Goal: Information Seeking & Learning: Learn about a topic

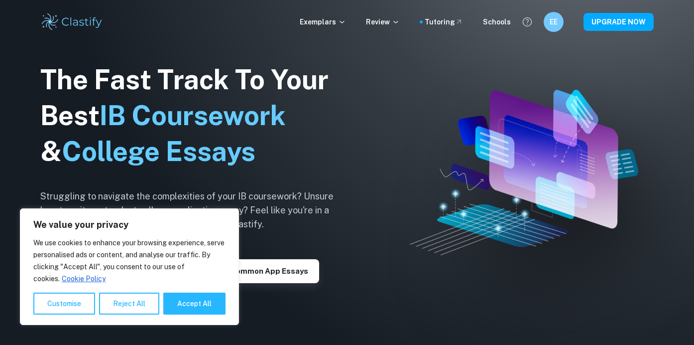
click at [327, 25] on p "Exemplars" at bounding box center [323, 21] width 46 height 11
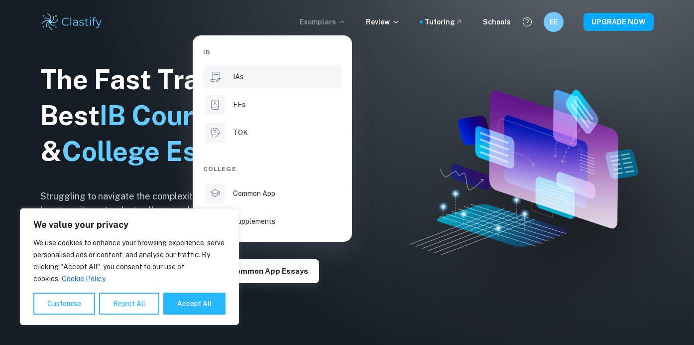
click at [237, 84] on li "IAs" at bounding box center [272, 77] width 138 height 24
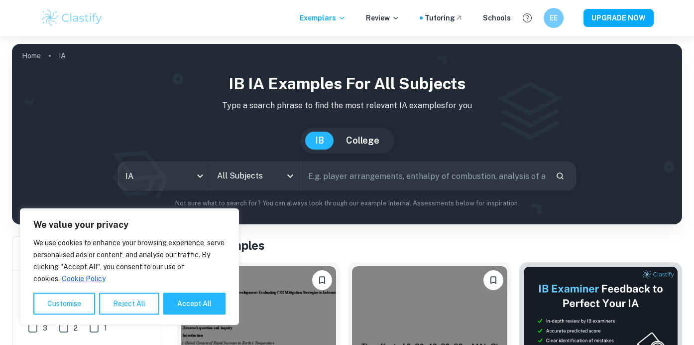
click at [239, 179] on input "All Subjects" at bounding box center [248, 175] width 67 height 19
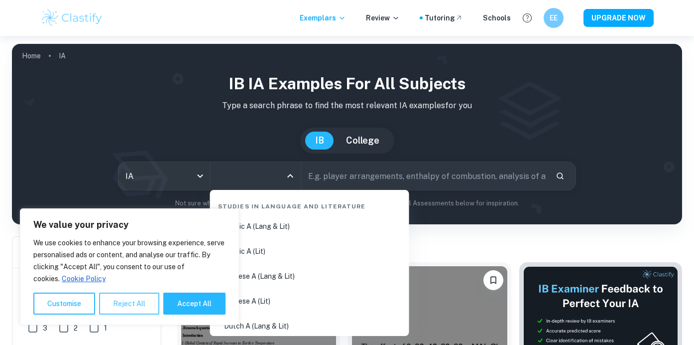
click at [118, 298] on button "Reject All" at bounding box center [129, 303] width 60 height 22
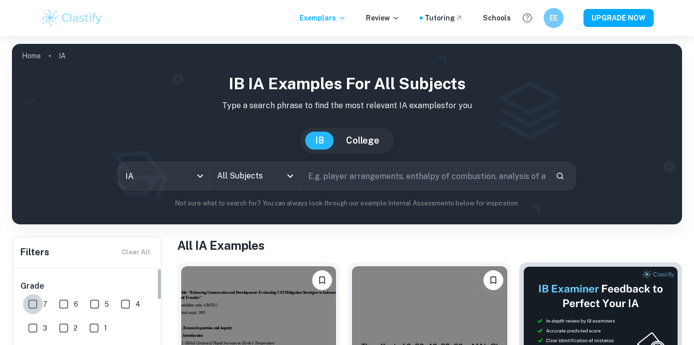
click at [28, 303] on input "7" at bounding box center [33, 304] width 20 height 20
checkbox input "true"
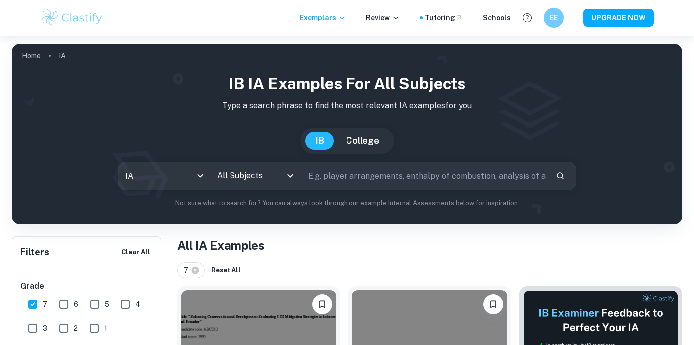
click at [254, 184] on input "All Subjects" at bounding box center [248, 175] width 67 height 19
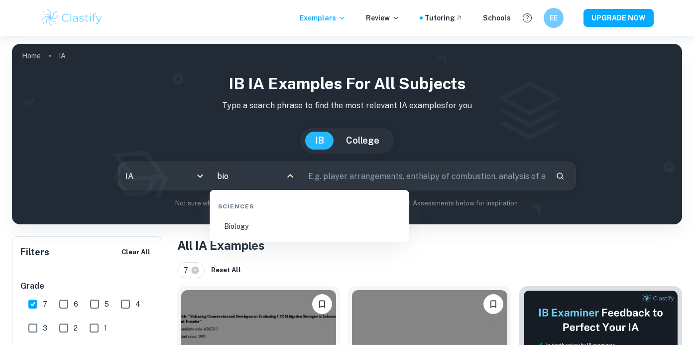
click at [251, 228] on li "Biology" at bounding box center [309, 226] width 191 height 23
type input "Biology"
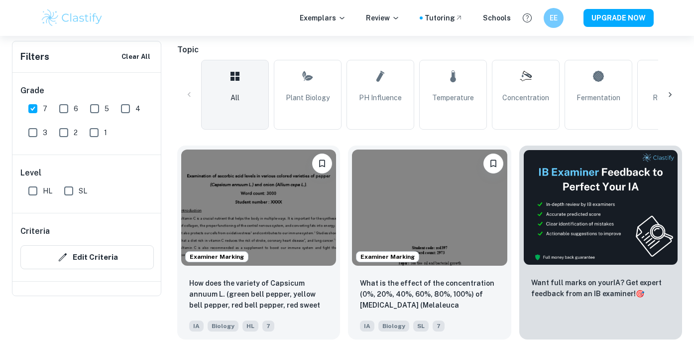
scroll to position [272, 0]
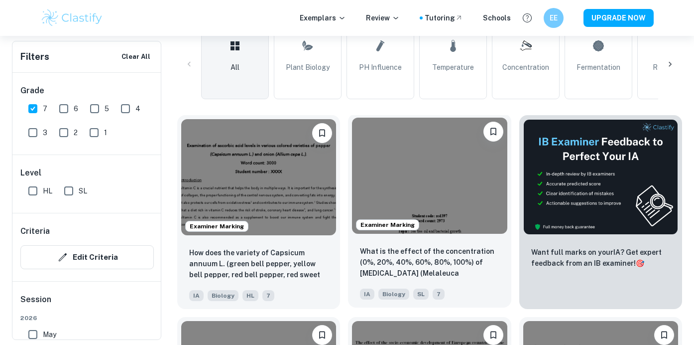
click at [429, 179] on img at bounding box center [429, 176] width 155 height 116
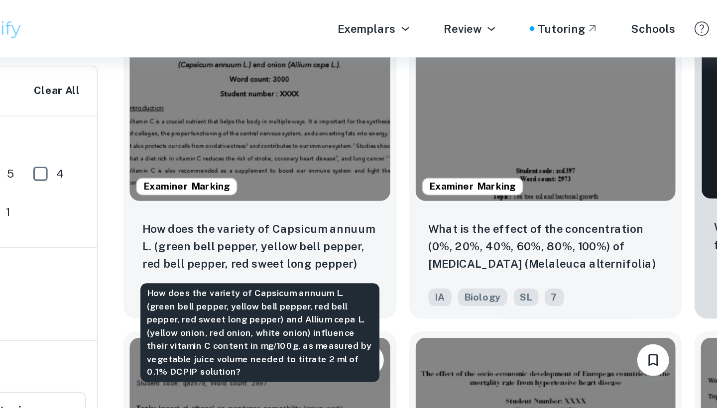
scroll to position [355, 0]
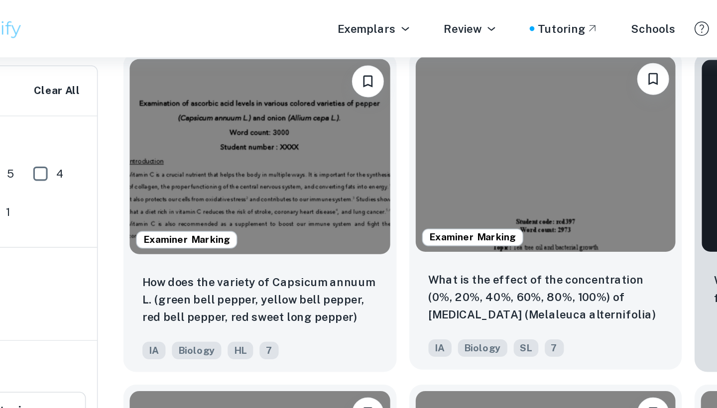
click at [360, 105] on img at bounding box center [441, 96] width 163 height 122
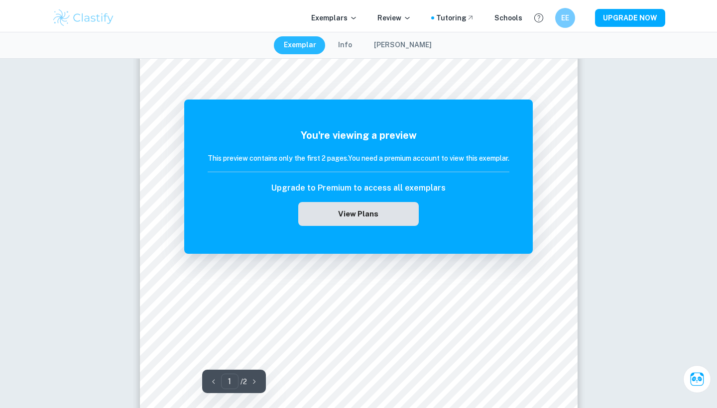
scroll to position [180, 0]
click at [359, 218] on button "View Plans" at bounding box center [358, 214] width 121 height 24
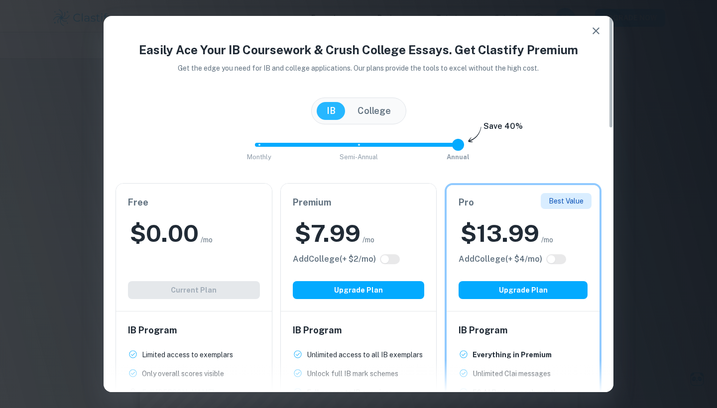
click at [170, 274] on div "Free $ 0.00 /mo Add College (+ $ 2 /mo) Current Plan" at bounding box center [194, 247] width 156 height 127
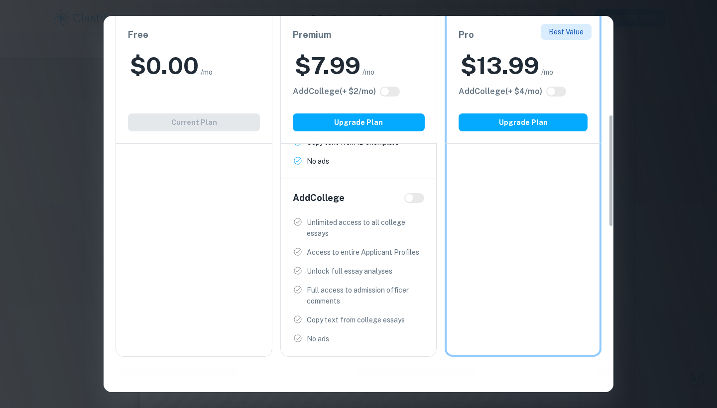
scroll to position [331, 0]
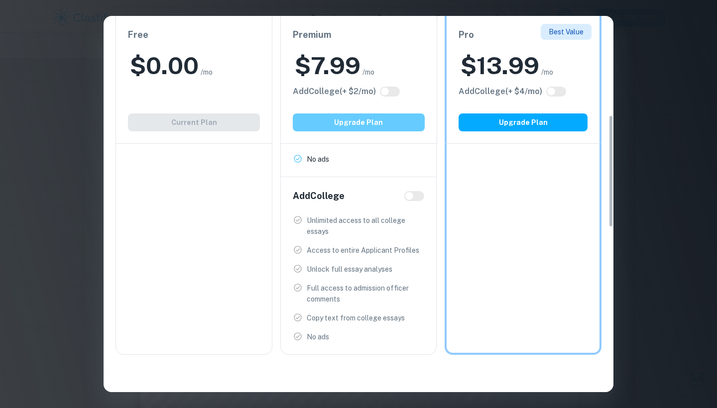
click at [348, 122] on button "Upgrade Plan" at bounding box center [359, 123] width 132 height 18
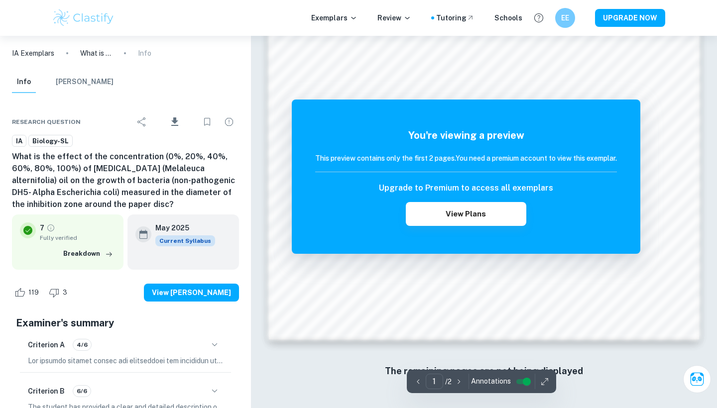
scroll to position [928, 0]
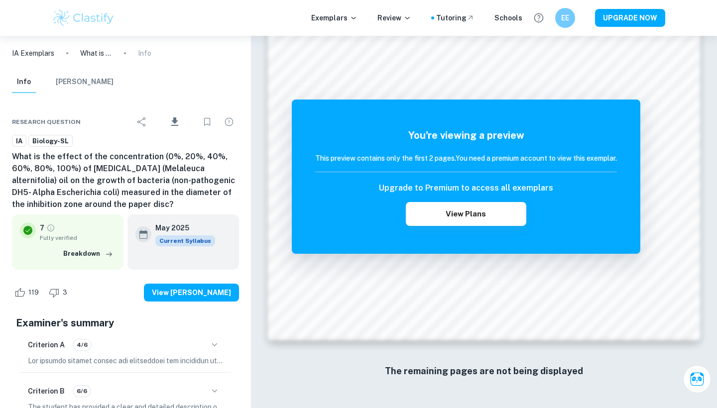
click at [214, 347] on icon "button" at bounding box center [215, 345] width 12 height 12
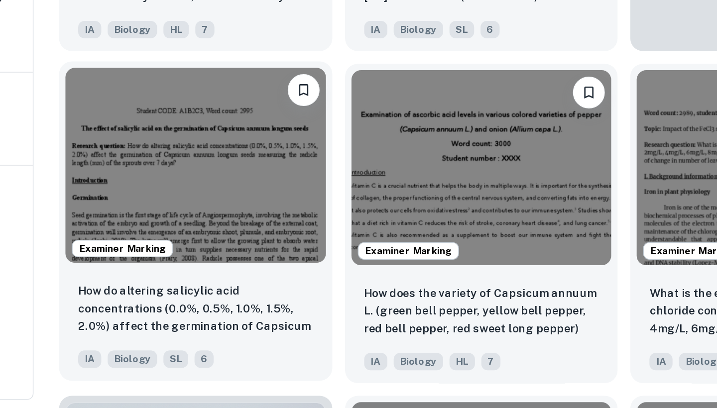
scroll to position [381, 0]
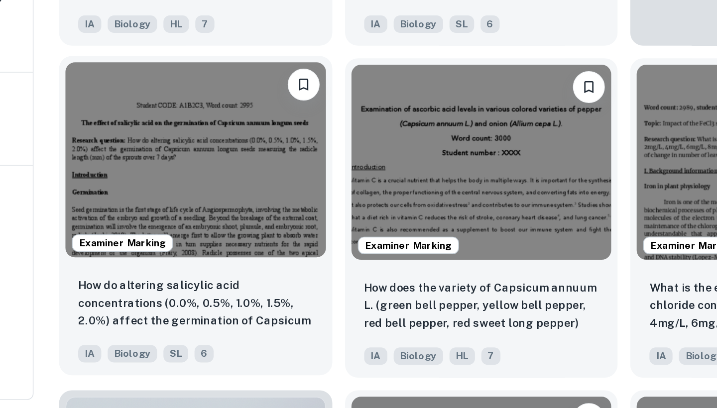
click at [181, 192] on img at bounding box center [262, 253] width 163 height 122
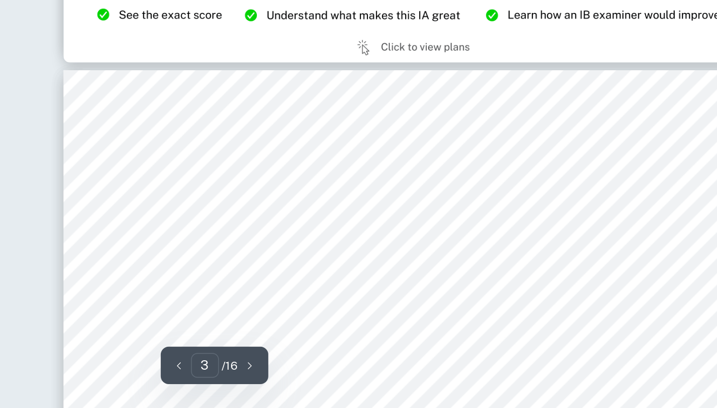
scroll to position [1270, 0]
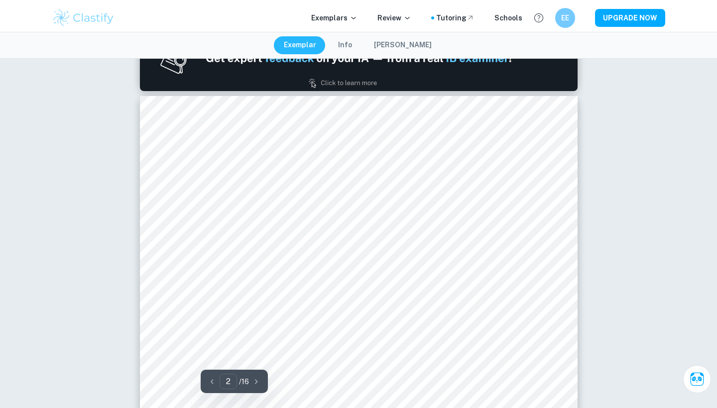
type input "1"
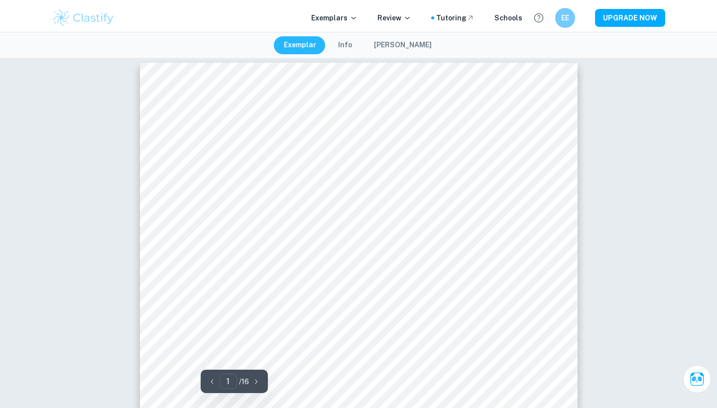
scroll to position [10, 0]
click at [397, 45] on button "[PERSON_NAME]" at bounding box center [403, 45] width 78 height 18
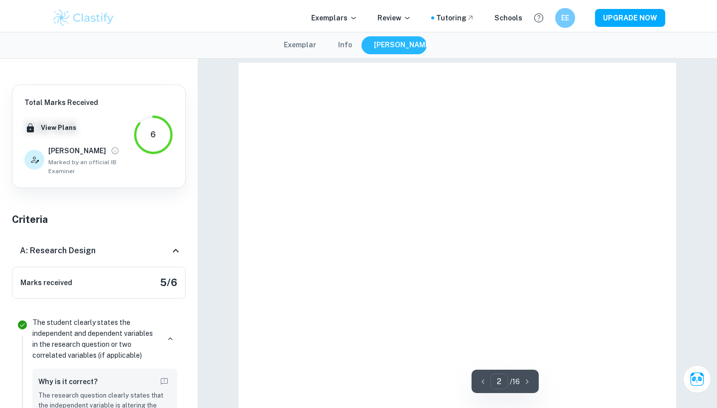
type input "1"
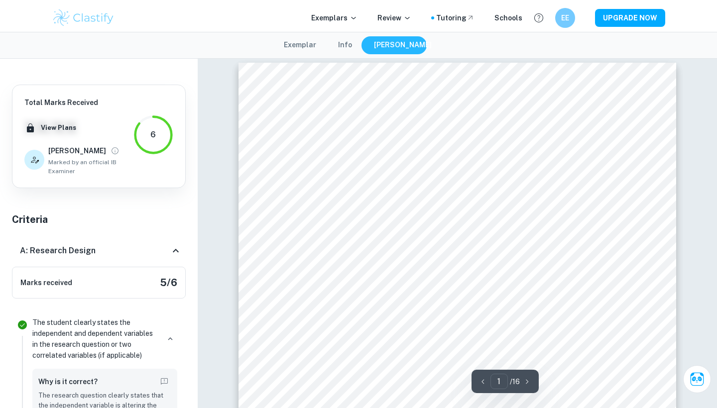
click at [358, 42] on button "Info" at bounding box center [345, 45] width 34 height 18
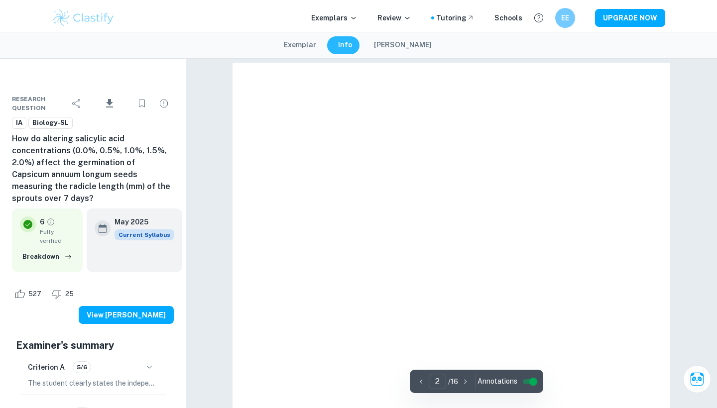
type input "1"
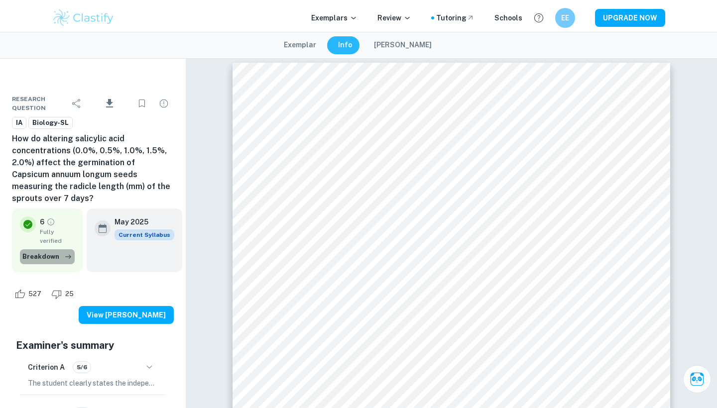
click at [65, 256] on icon "button" at bounding box center [68, 257] width 10 height 10
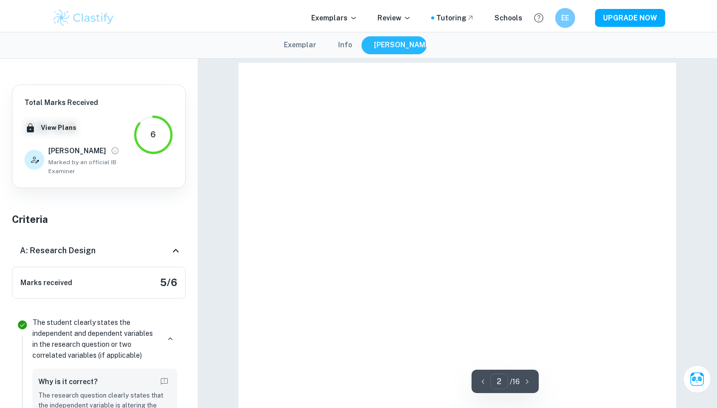
type input "1"
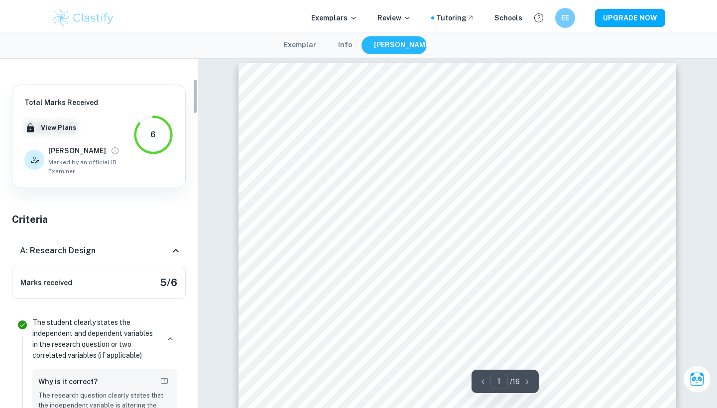
scroll to position [0, 0]
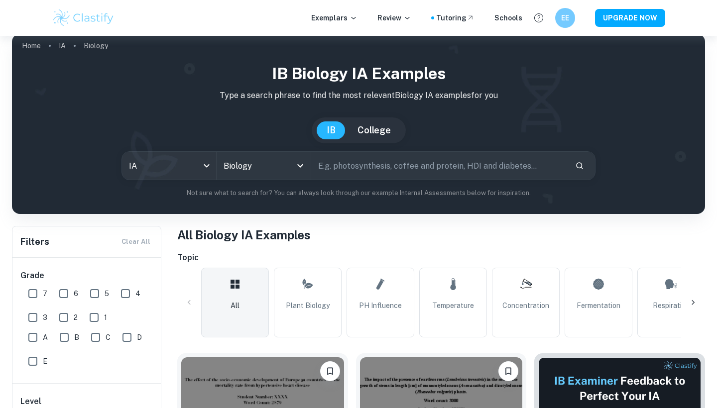
scroll to position [381, 0]
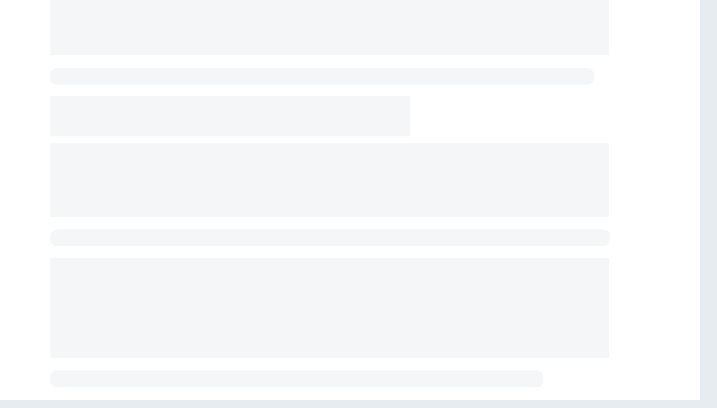
scroll to position [10, 0]
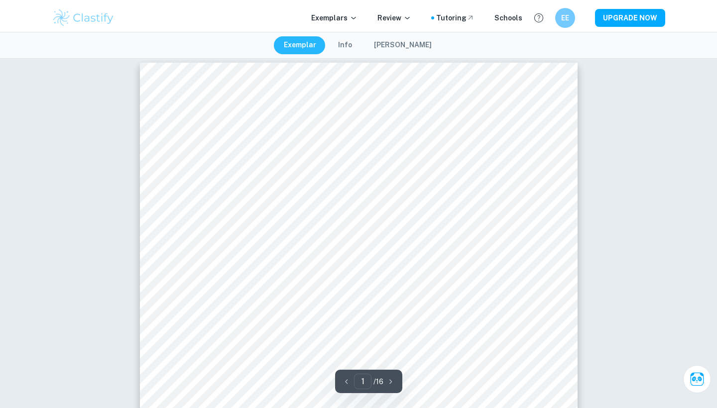
click at [385, 45] on button "[PERSON_NAME]" at bounding box center [403, 45] width 78 height 18
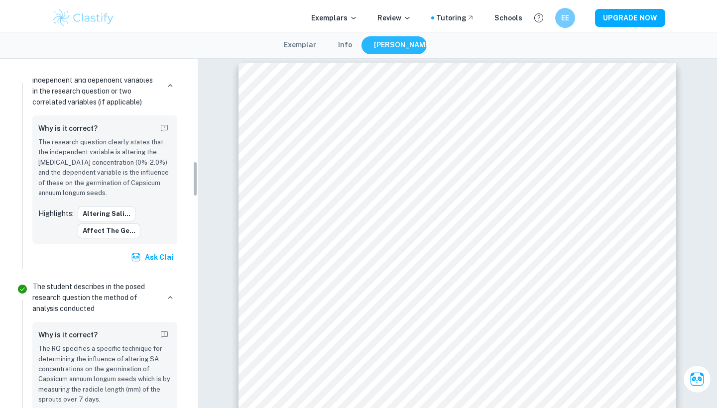
scroll to position [108, 0]
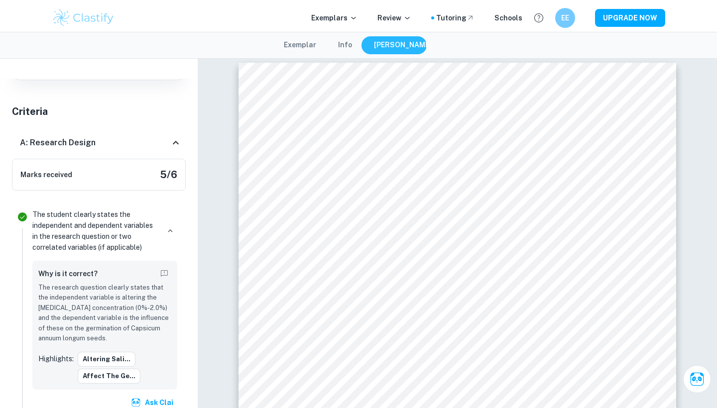
click at [179, 141] on icon at bounding box center [176, 143] width 12 height 12
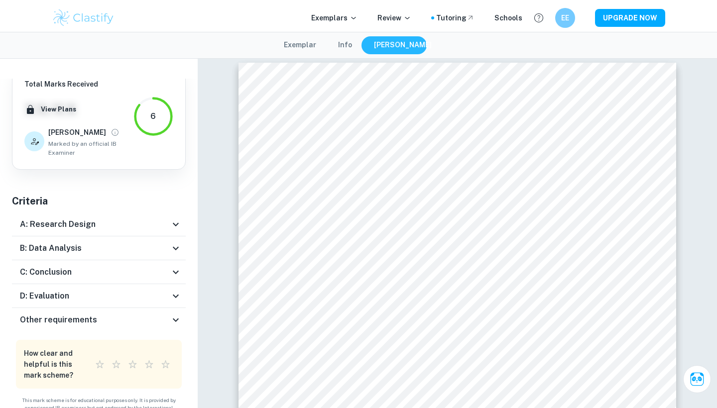
scroll to position [18, 0]
click at [174, 249] on icon at bounding box center [176, 249] width 12 height 12
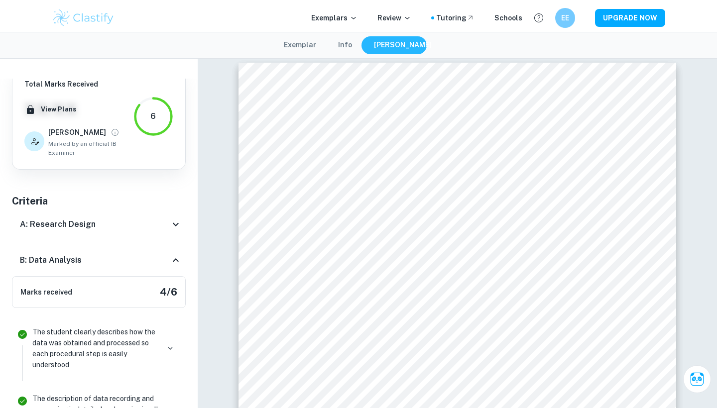
click at [175, 250] on div "B: Data Analysis" at bounding box center [99, 261] width 174 height 32
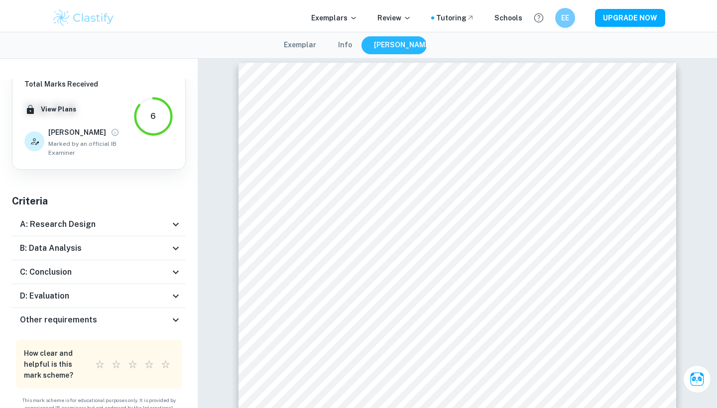
click at [174, 268] on icon at bounding box center [176, 272] width 12 height 12
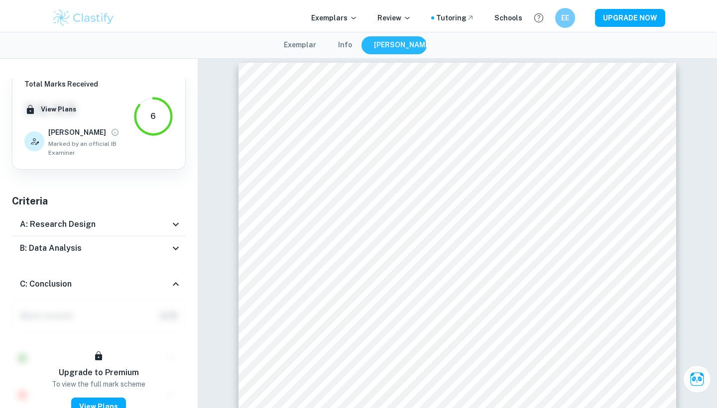
click at [174, 267] on div "Total Marks Received XX / XX View Plans Fatima F. Marked by an official IB Exam…" at bounding box center [99, 373] width 198 height 615
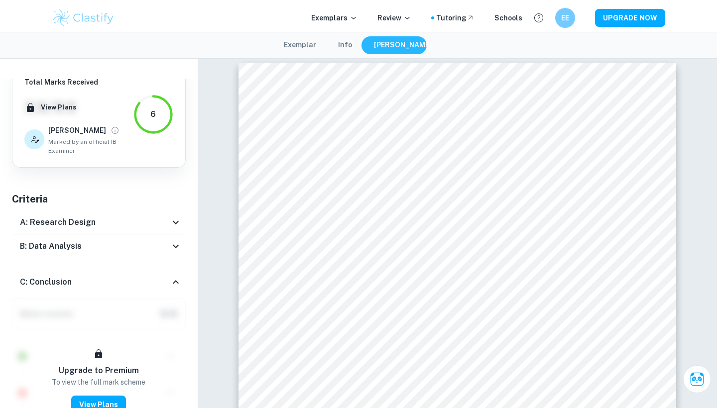
click at [174, 279] on icon at bounding box center [176, 282] width 12 height 12
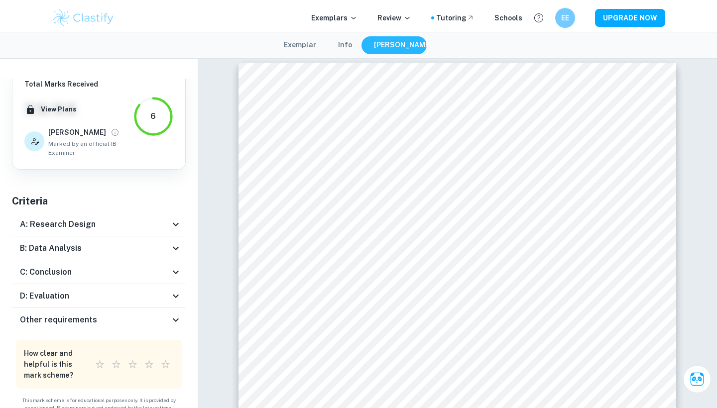
scroll to position [18, 0]
click at [171, 222] on icon at bounding box center [176, 225] width 12 height 12
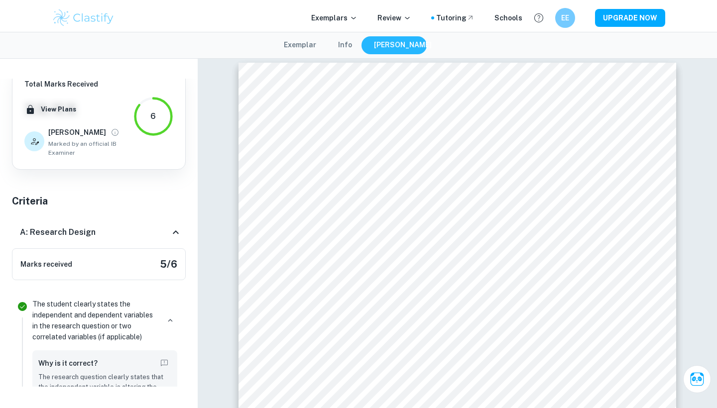
scroll to position [0, 0]
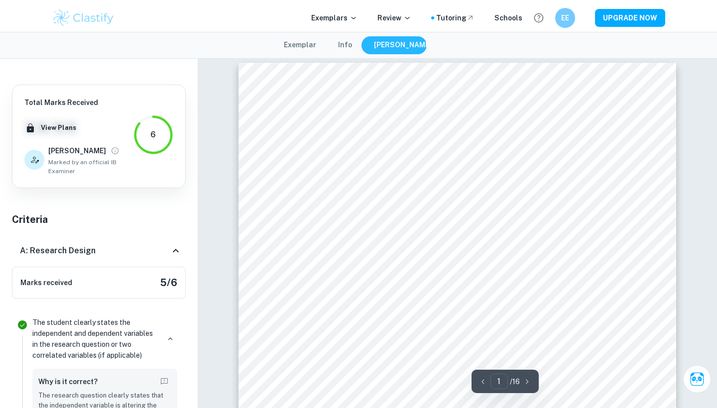
click at [322, 44] on button "Exemplar" at bounding box center [300, 45] width 52 height 18
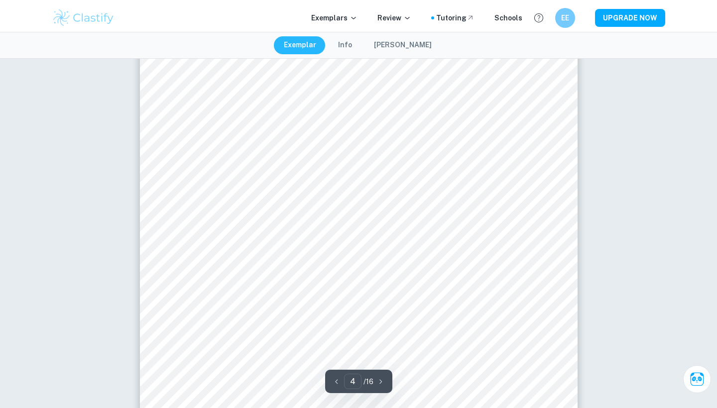
scroll to position [2075, 0]
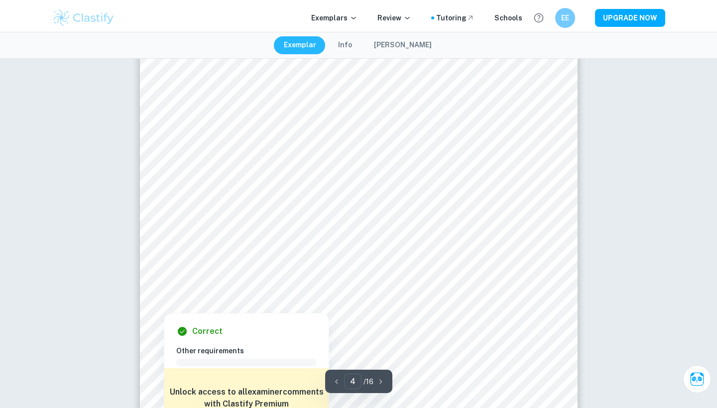
click at [166, 306] on div at bounding box center [164, 301] width 16 height 17
click at [166, 305] on div at bounding box center [164, 301] width 16 height 17
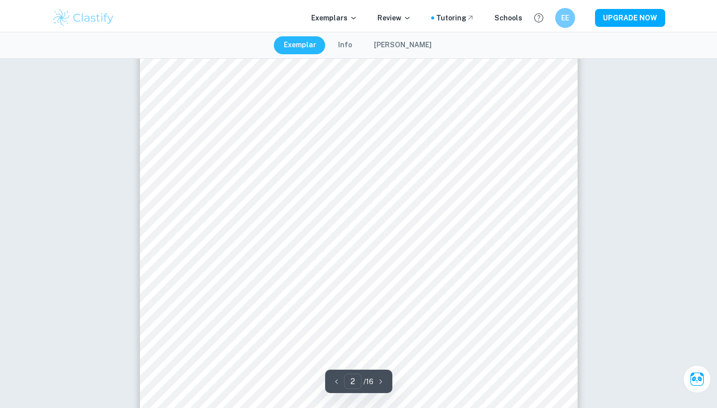
scroll to position [886, 0]
type input "1"
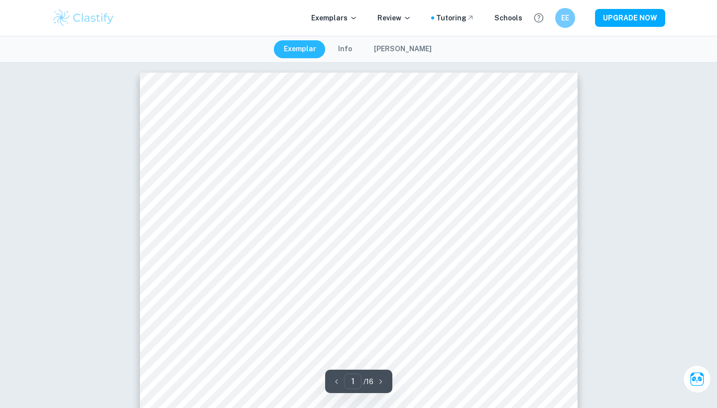
scroll to position [0, 0]
